Goal: Task Accomplishment & Management: Use online tool/utility

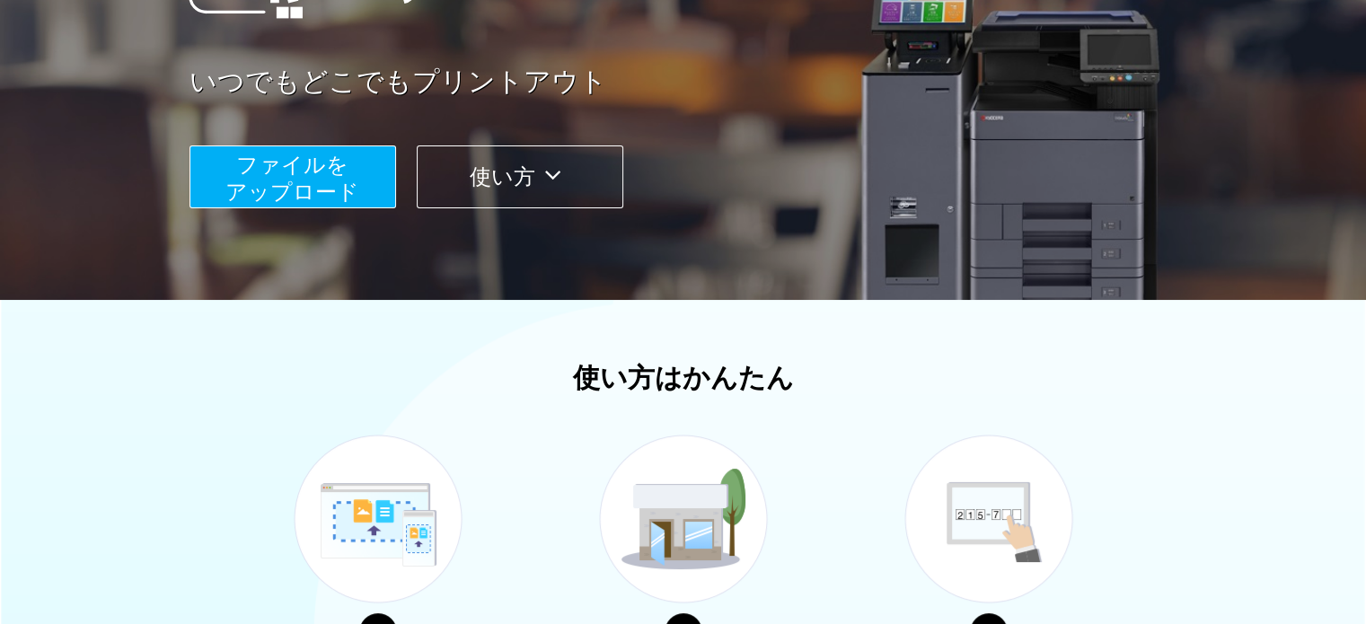
scroll to position [278, 0]
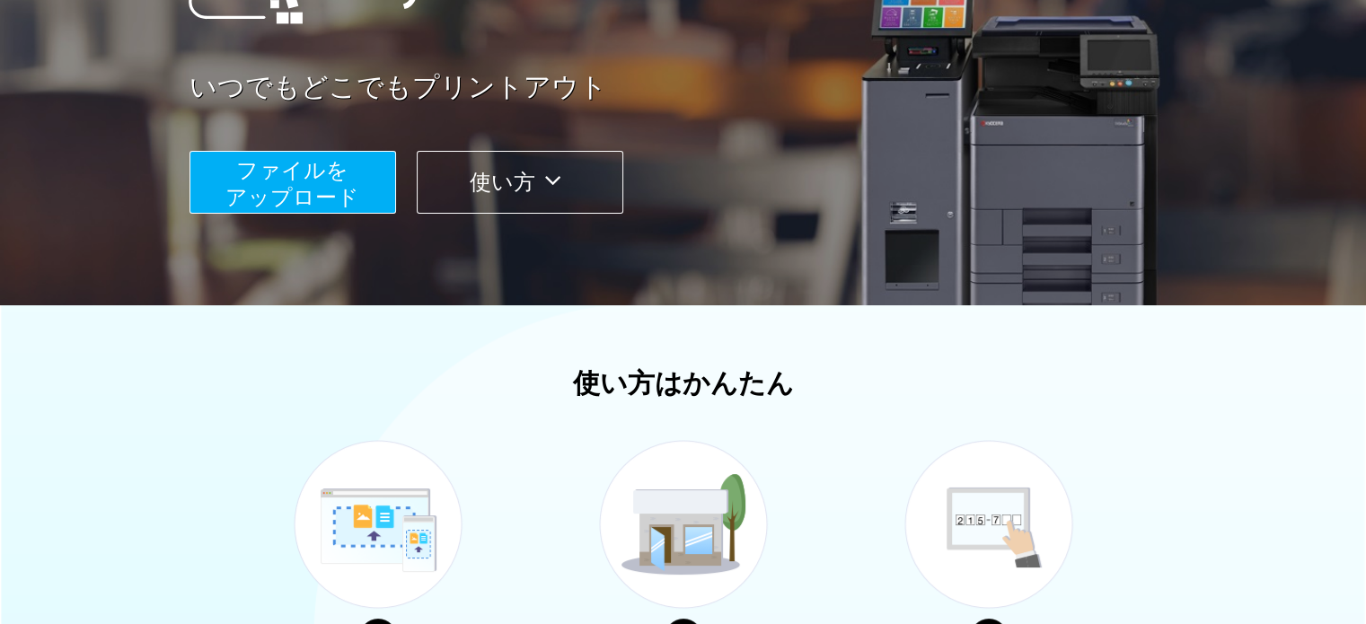
click at [329, 186] on span "ファイルを ​​アップロード" at bounding box center [292, 183] width 134 height 51
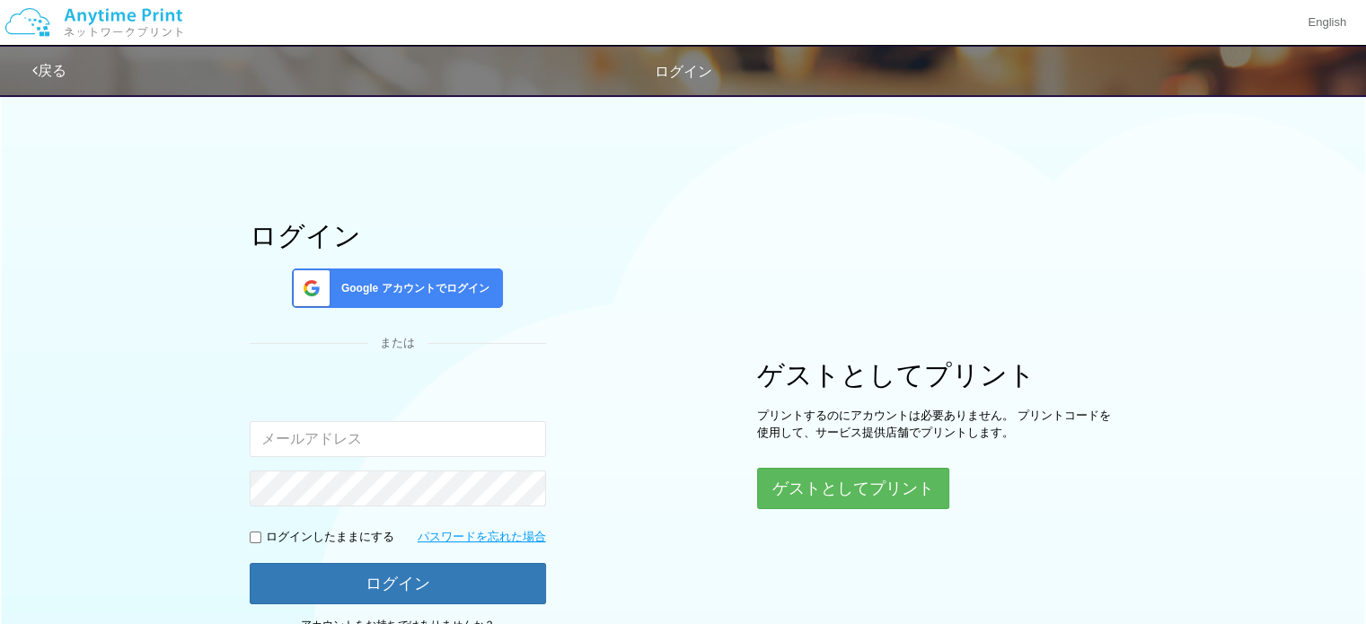
click at [377, 427] on input "email" at bounding box center [398, 439] width 296 height 36
click at [366, 437] on input "email" at bounding box center [398, 439] width 296 height 36
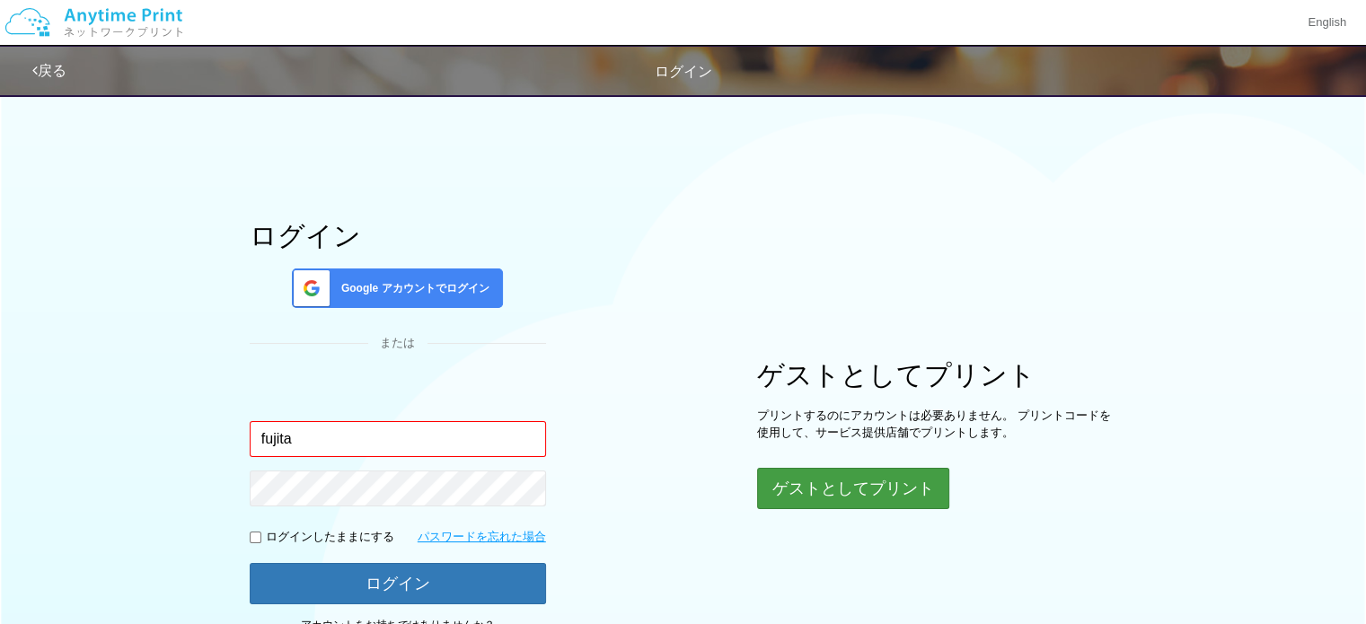
type input "fujita"
click at [806, 491] on button "ゲストとしてプリント" at bounding box center [852, 489] width 190 height 40
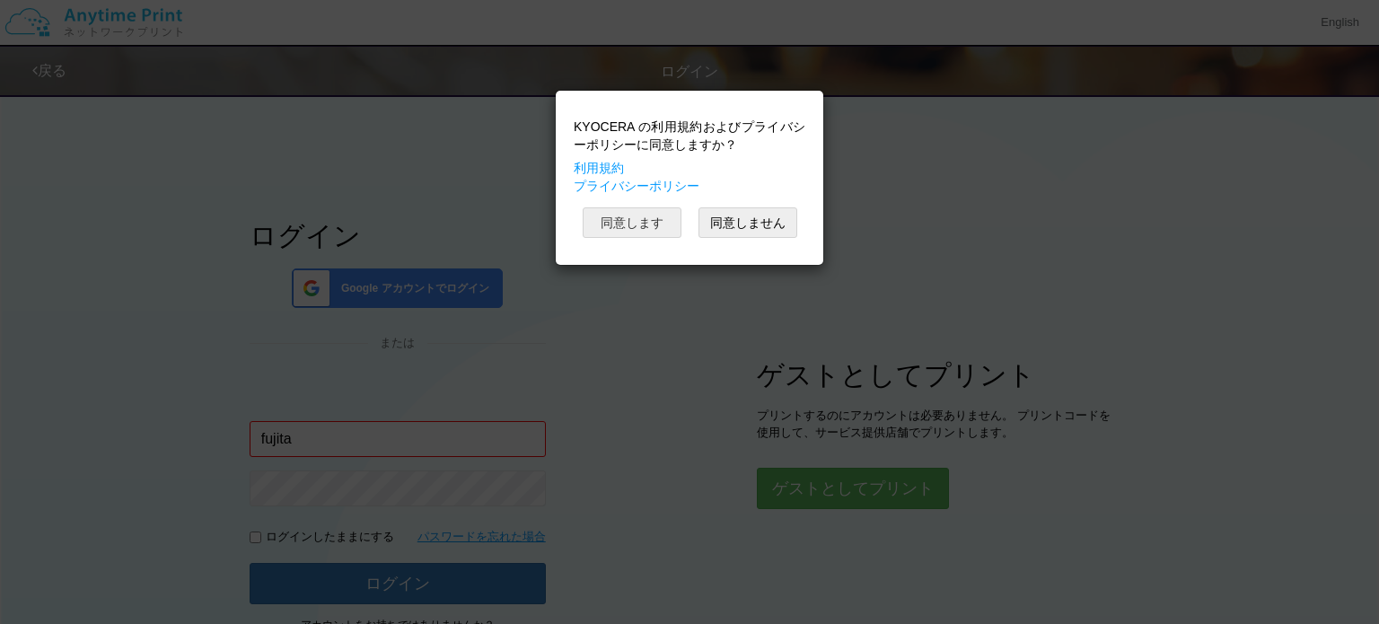
click at [643, 220] on button "同意します" at bounding box center [632, 222] width 99 height 31
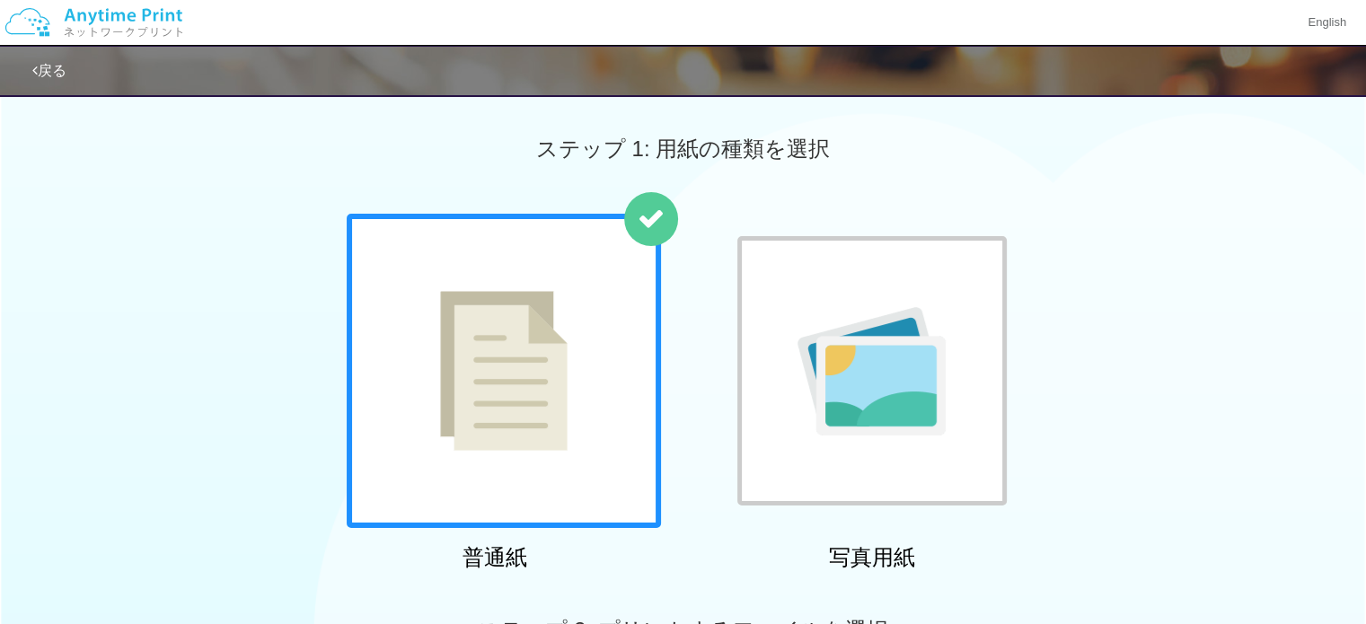
click at [603, 344] on div at bounding box center [504, 371] width 314 height 314
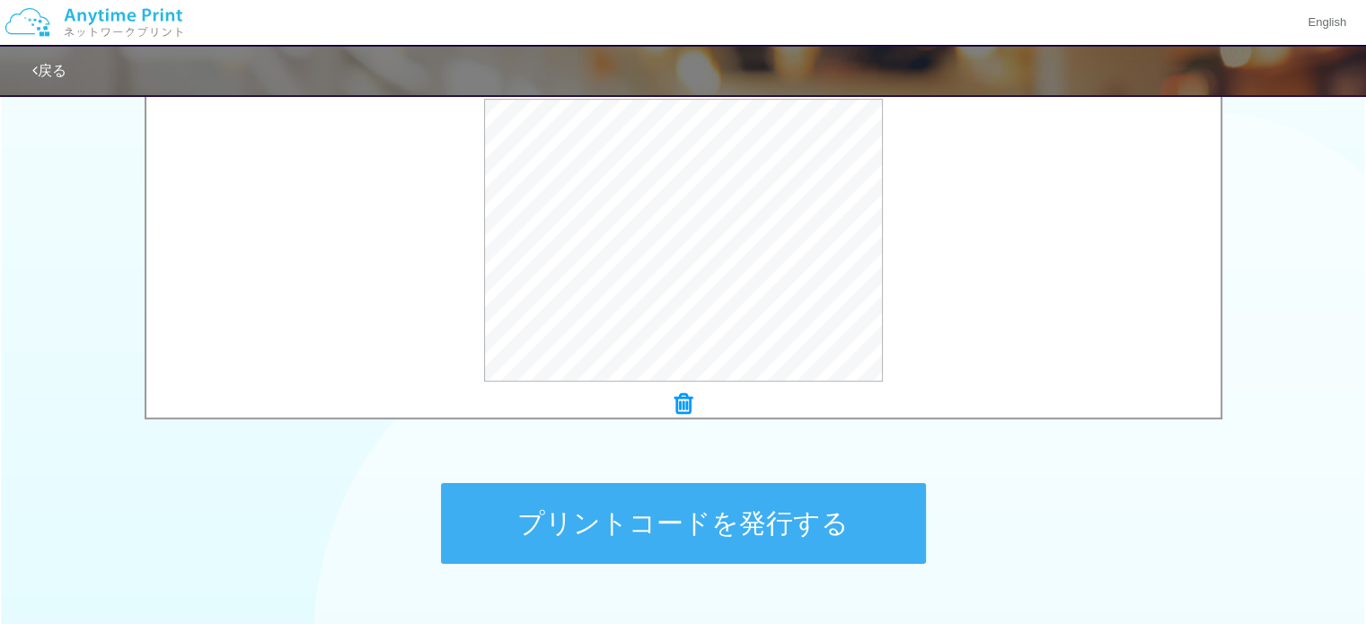
scroll to position [622, 0]
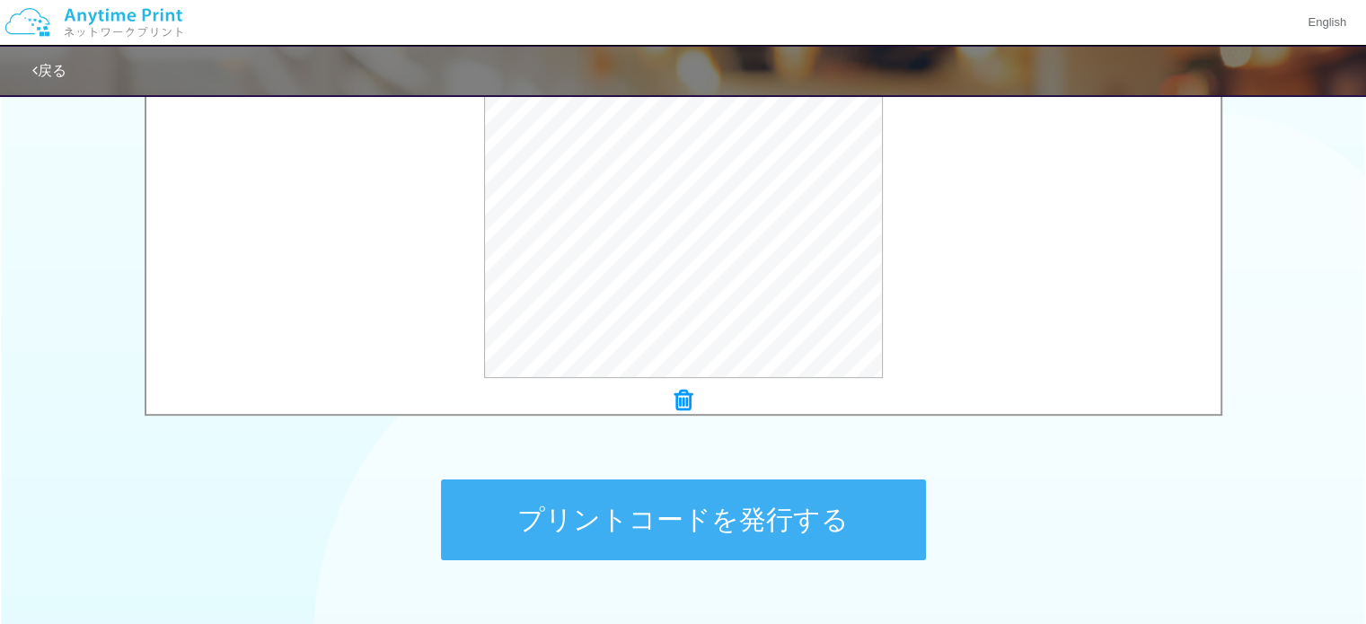
click at [737, 531] on button "プリントコードを発行する" at bounding box center [683, 520] width 485 height 81
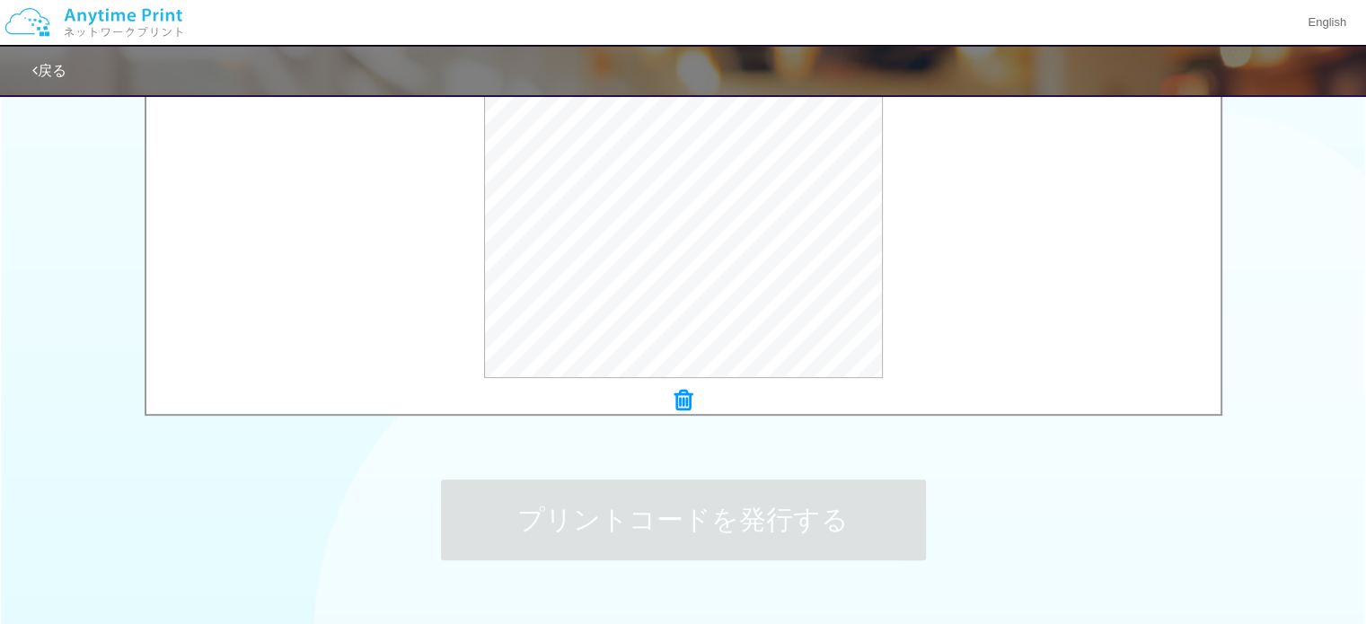
scroll to position [0, 0]
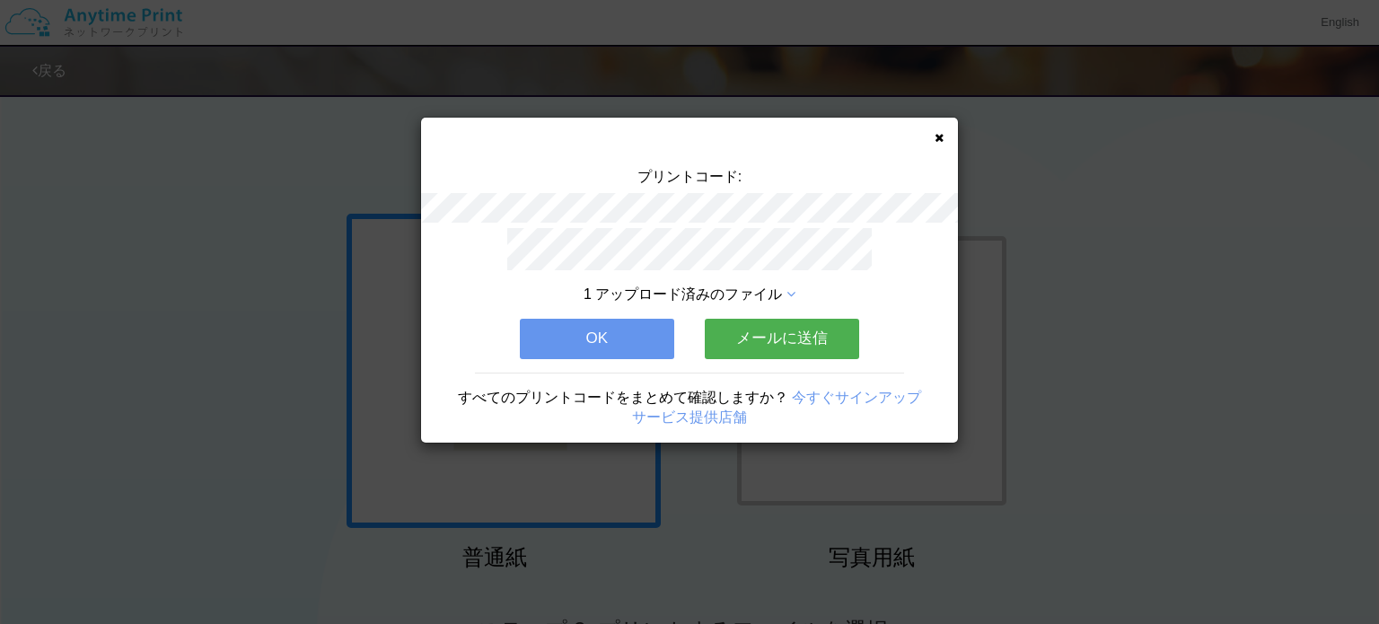
click at [634, 346] on button "OK" at bounding box center [597, 339] width 154 height 40
